Goal: Information Seeking & Learning: Learn about a topic

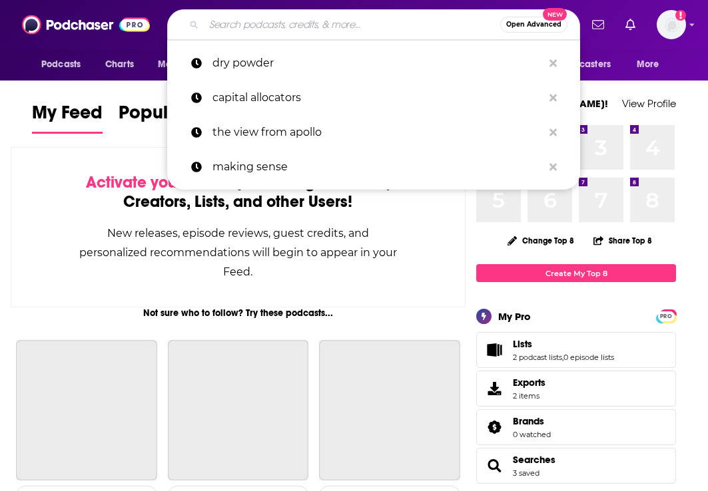
click at [430, 27] on input "Search podcasts, credits, & more..." at bounding box center [352, 24] width 296 height 21
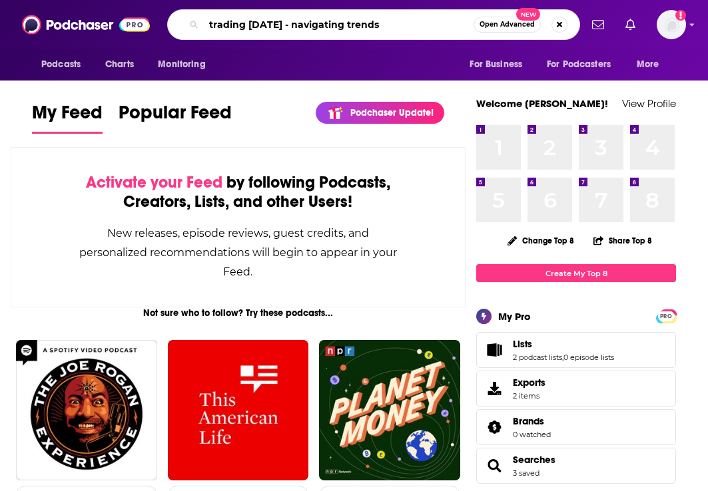
type input "trading [DATE] - navigating trends"
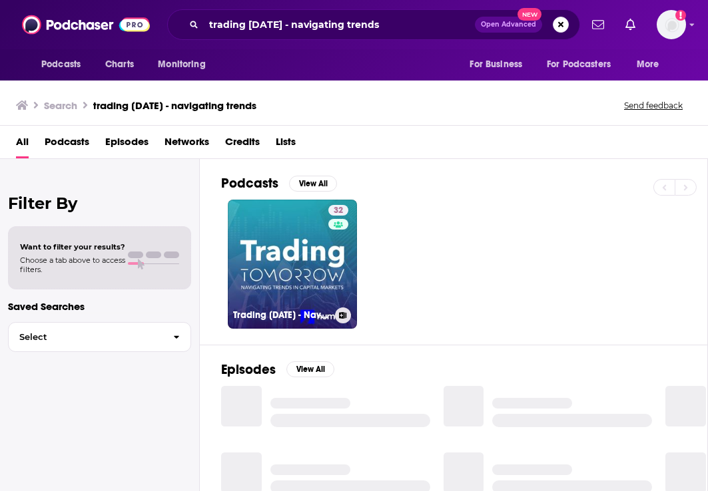
scroll to position [10, 0]
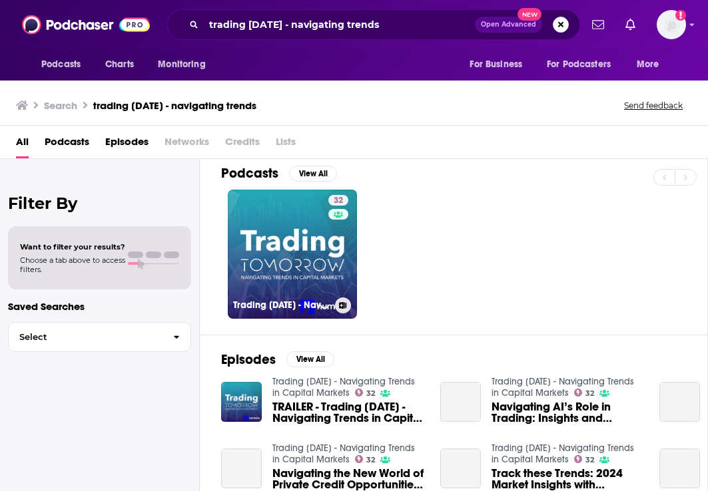
click at [286, 244] on link "32 Trading [DATE] - Navigating Trends in Capital Markets" at bounding box center [292, 254] width 129 height 129
